Goal: Task Accomplishment & Management: Manage account settings

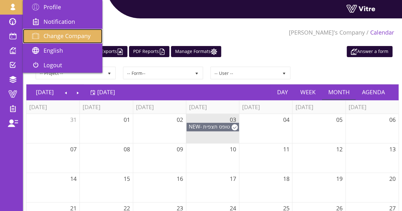
click at [42, 35] on span at bounding box center [36, 36] width 16 height 8
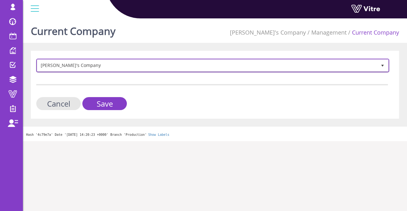
click at [173, 69] on span "Lishay's Company" at bounding box center [206, 65] width 339 height 11
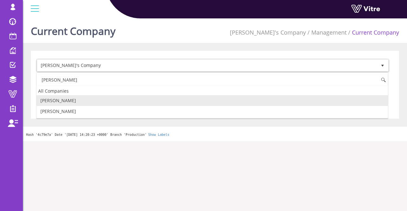
type input "adama"
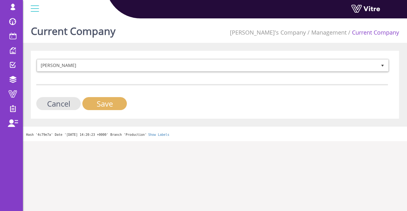
click at [112, 105] on input "Save" at bounding box center [104, 103] width 44 height 13
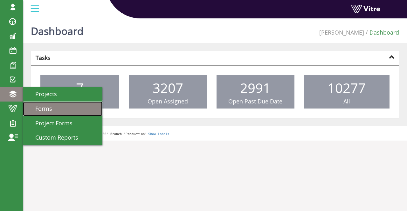
click at [50, 107] on span "Forms" at bounding box center [40, 109] width 24 height 8
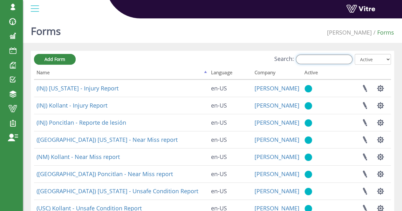
click at [335, 63] on input "Search:" at bounding box center [324, 60] width 57 height 10
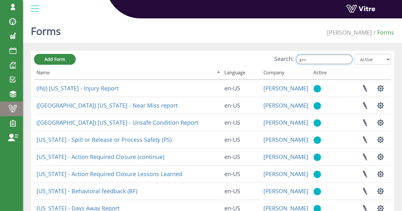
type input "geo"
click at [17, 108] on span at bounding box center [13, 109] width 16 height 8
click at [330, 61] on input "geo" at bounding box center [324, 60] width 57 height 10
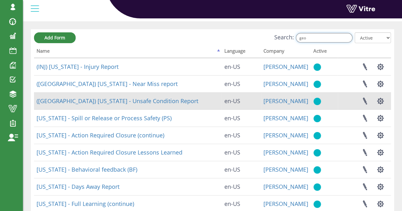
scroll to position [64, 0]
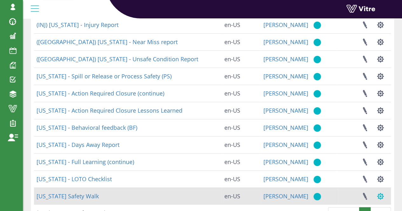
click at [379, 195] on button "button" at bounding box center [380, 196] width 16 height 17
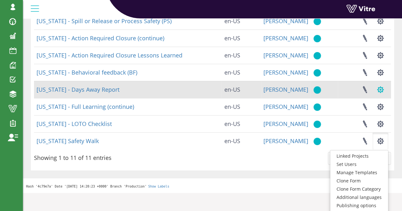
scroll to position [127, 0]
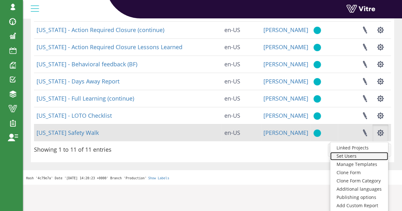
click at [363, 155] on link "Set Users" at bounding box center [359, 156] width 58 height 8
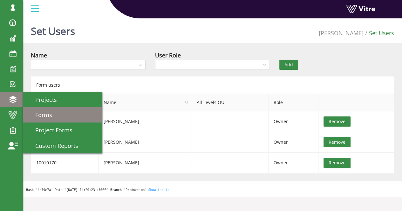
click at [41, 111] on span "Forms" at bounding box center [40, 115] width 24 height 8
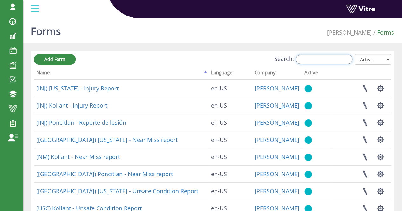
click at [303, 59] on input "Search:" at bounding box center [324, 60] width 57 height 10
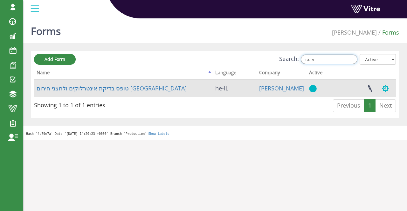
type input "אינטר"
click at [388, 91] on button "button" at bounding box center [385, 88] width 16 height 17
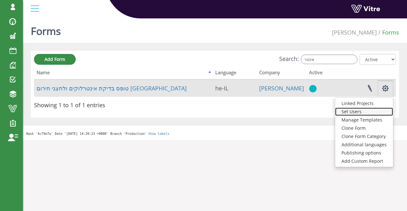
click at [369, 113] on link "Set Users" at bounding box center [364, 112] width 58 height 8
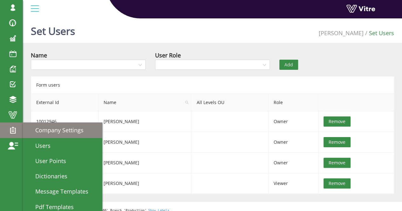
click at [53, 128] on span "Company Settings" at bounding box center [56, 130] width 56 height 8
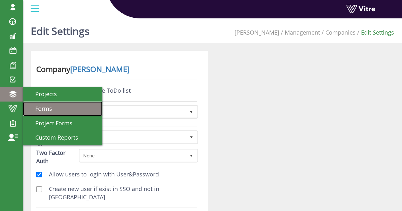
click at [53, 105] on link "Forms" at bounding box center [62, 109] width 79 height 15
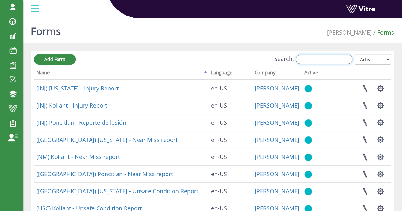
click at [321, 57] on input "Search:" at bounding box center [324, 60] width 57 height 10
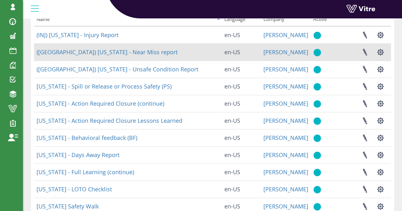
scroll to position [64, 0]
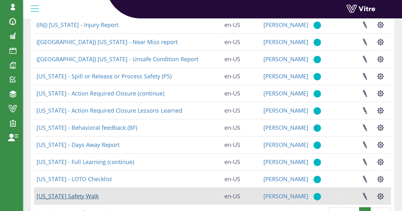
type input "GEO"
click at [74, 194] on link "Georgia Safety Walk" at bounding box center [68, 196] width 62 height 8
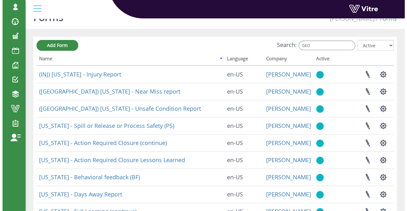
scroll to position [0, 0]
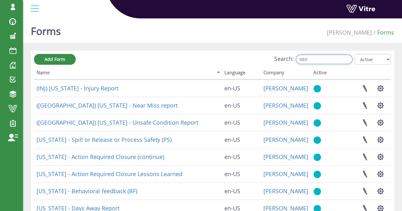
click at [329, 59] on input "GEO" at bounding box center [324, 60] width 57 height 10
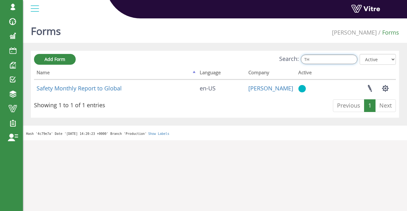
type input "T"
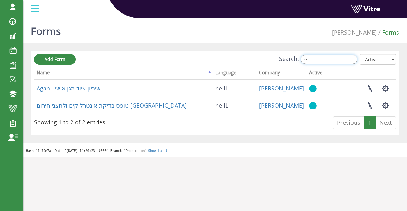
type input "אי"
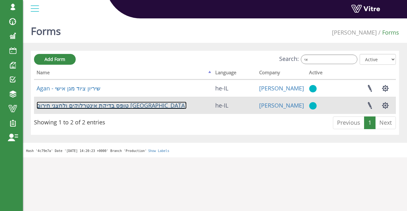
click at [132, 105] on link "טופס בדיקת אינטרלוקים ולחצני חירום באר שבע" at bounding box center [112, 106] width 150 height 8
